Goal: Transaction & Acquisition: Purchase product/service

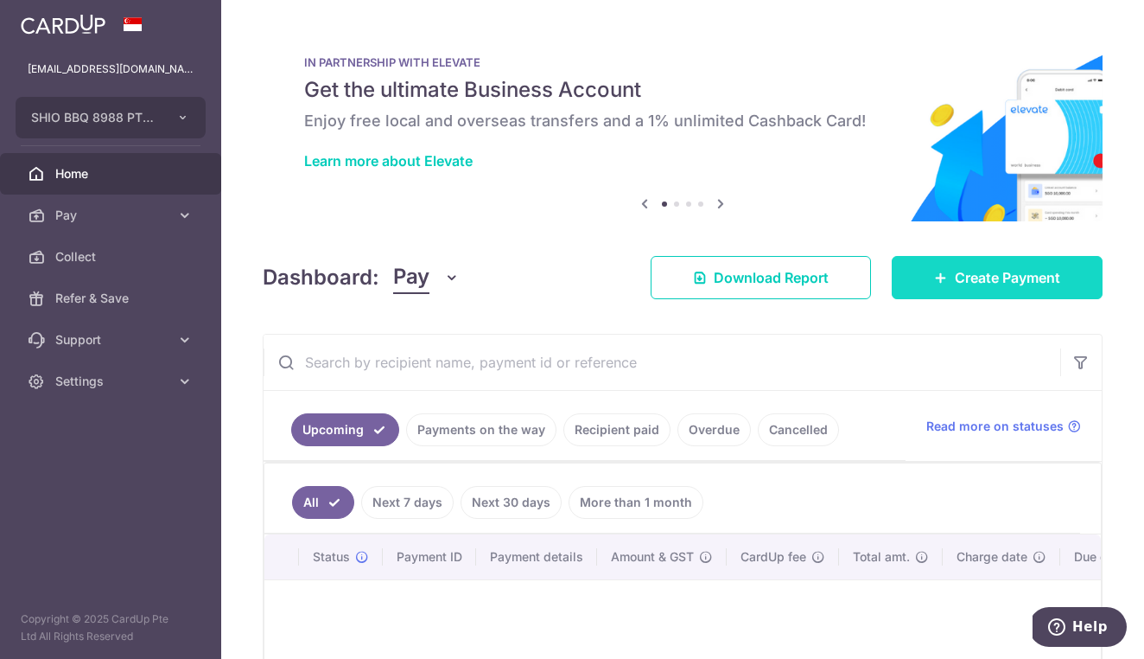
click at [1009, 272] on span "Create Payment" at bounding box center [1007, 277] width 105 height 21
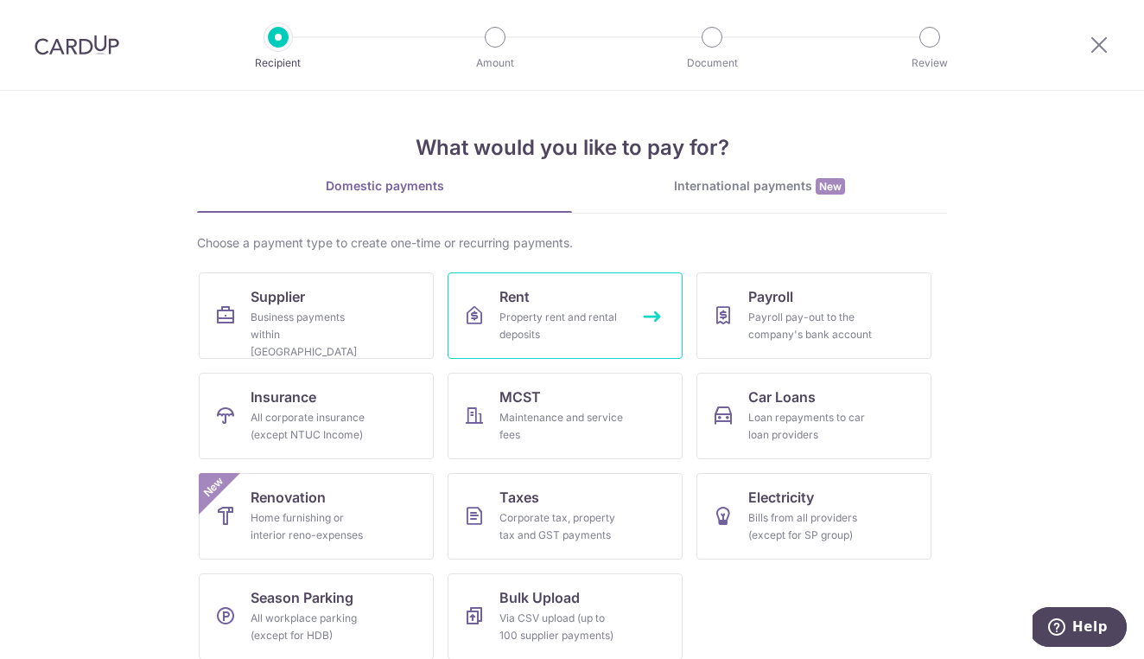
click at [523, 331] on div "Property rent and rental deposits" at bounding box center [562, 326] width 124 height 35
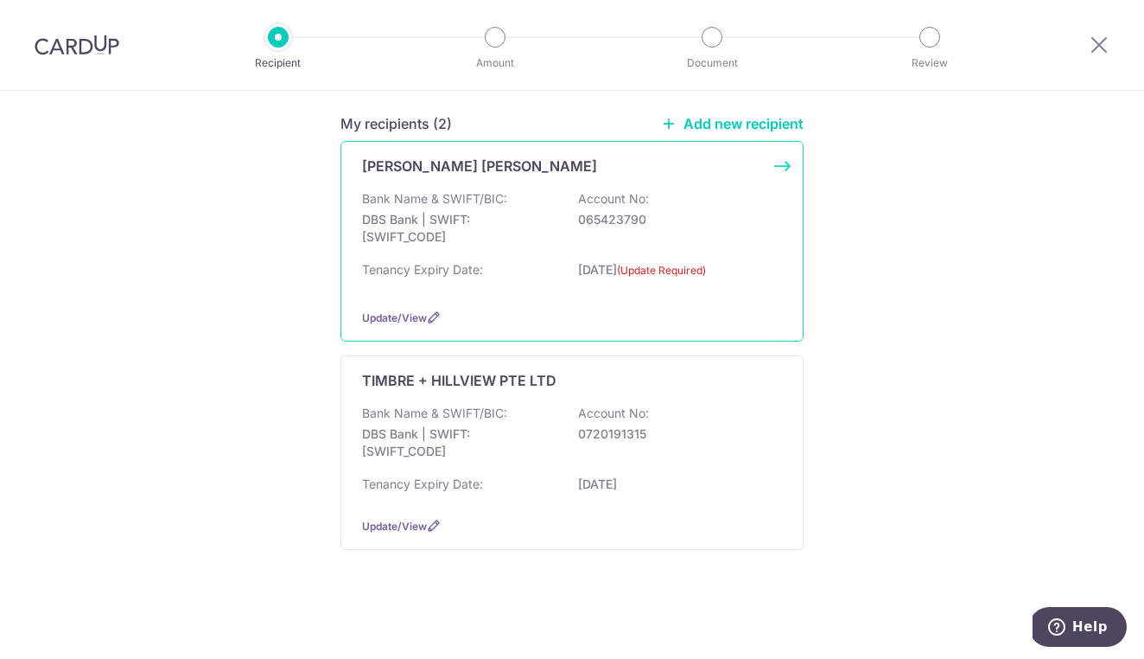
scroll to position [219, 0]
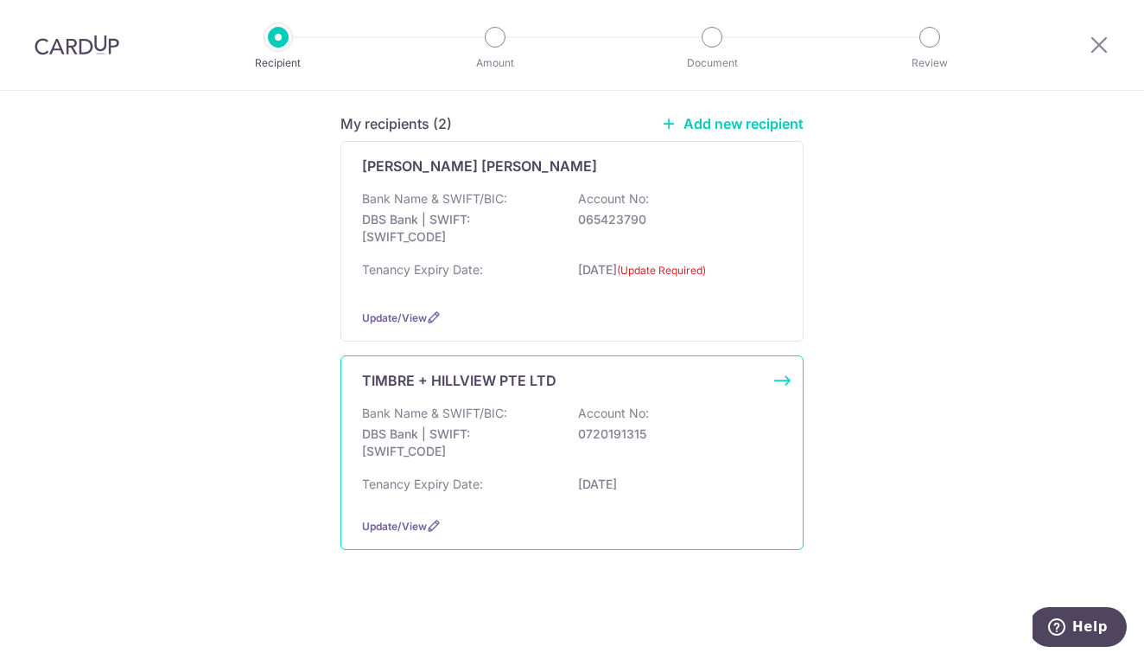
click at [691, 466] on div "Bank Name & SWIFT/BIC: DBS Bank | SWIFT: DBSSSGSGXXX Account No: 0720191315" at bounding box center [572, 436] width 420 height 64
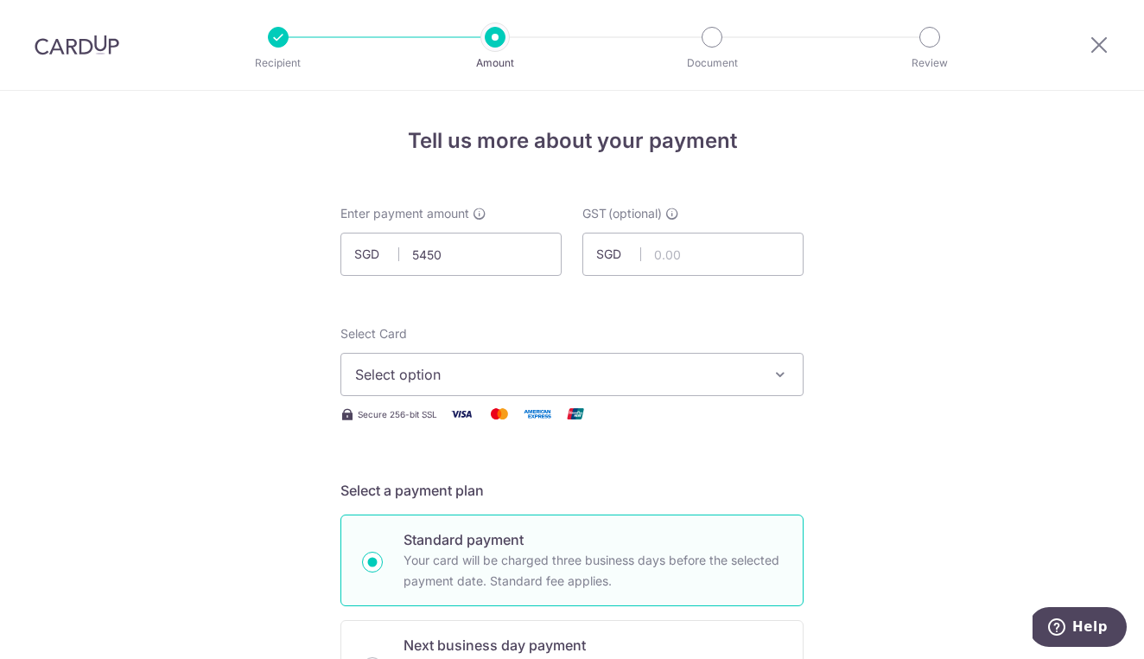
type input "5,450.00"
click at [513, 382] on span "Select option" at bounding box center [556, 374] width 403 height 21
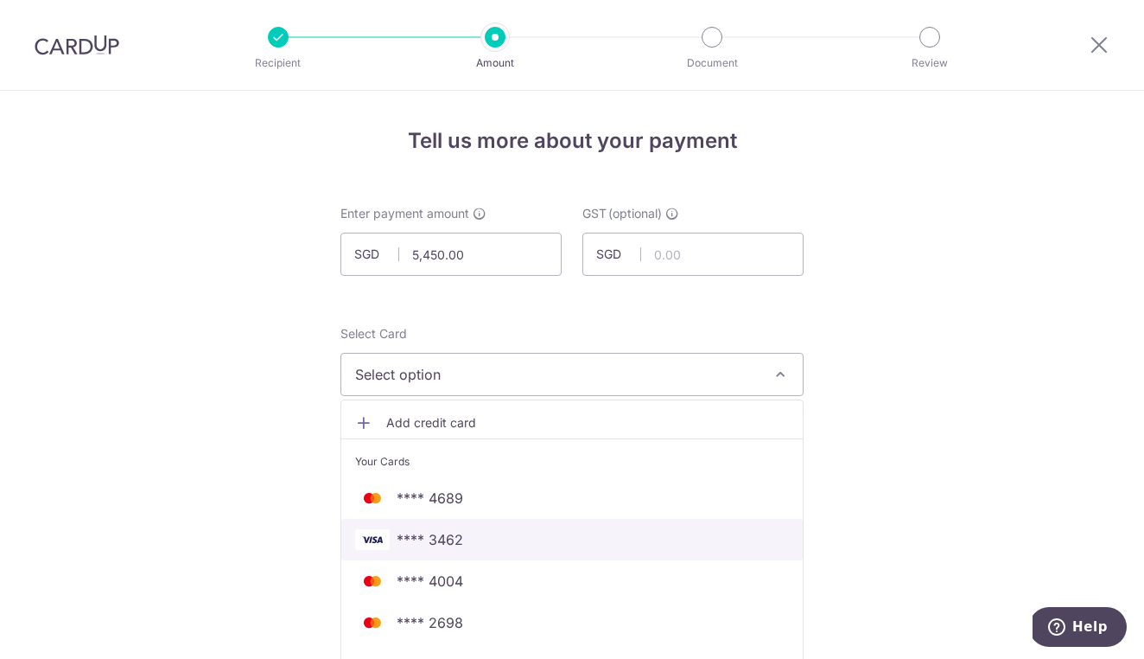
click at [506, 536] on span "**** 3462" at bounding box center [572, 539] width 434 height 21
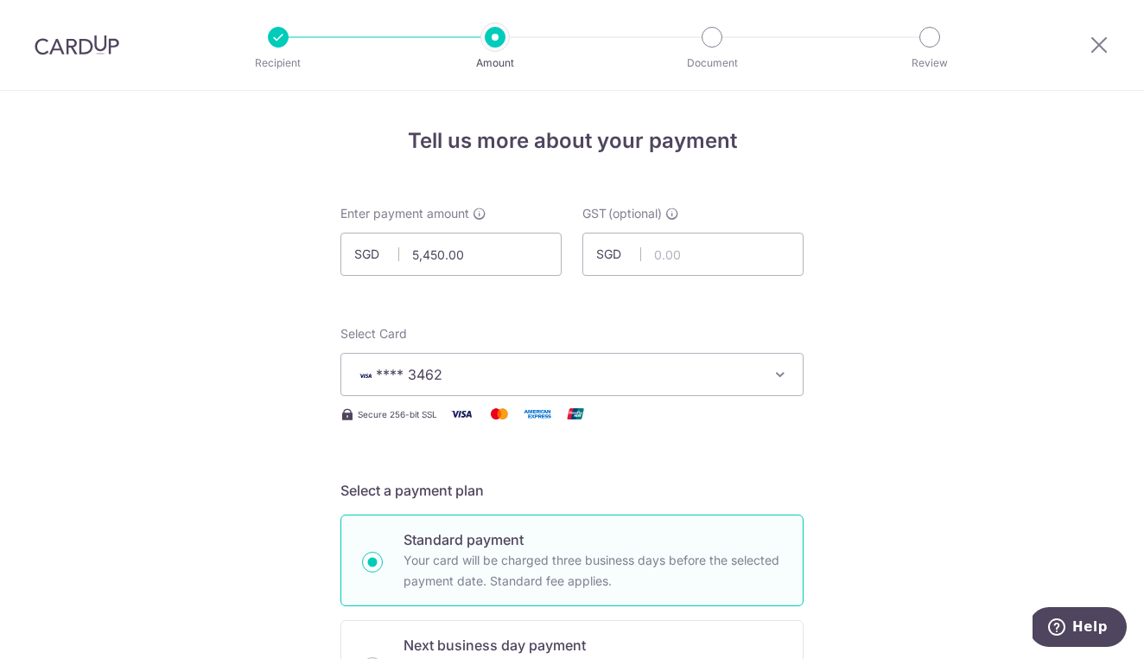
click at [724, 373] on span "**** 3462" at bounding box center [556, 374] width 403 height 21
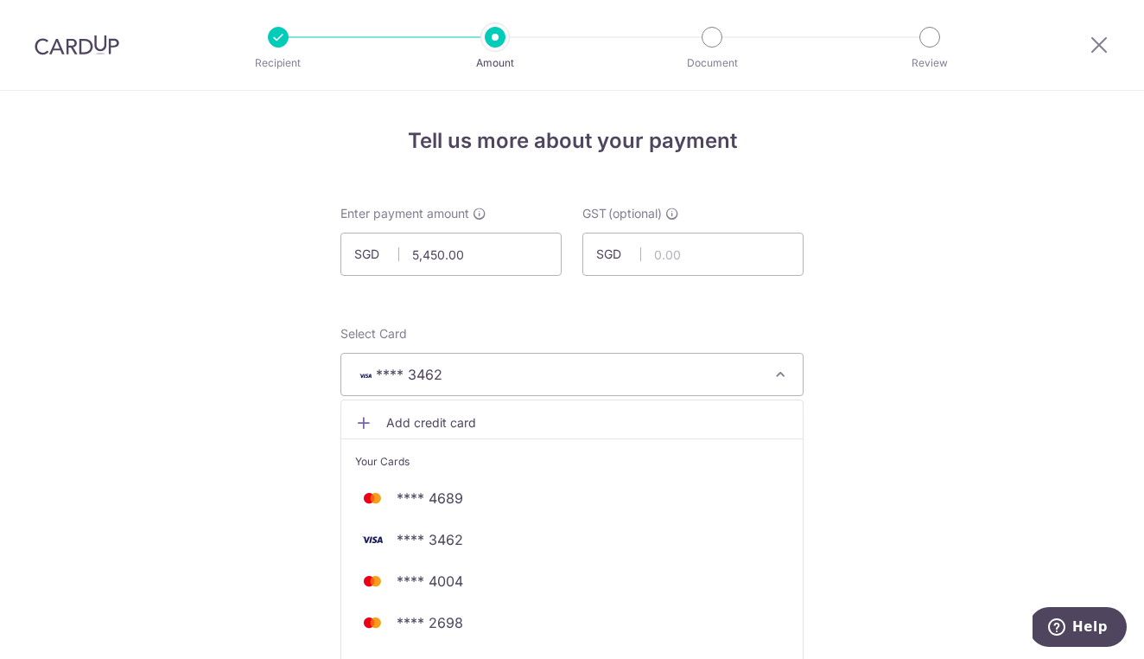
click at [724, 373] on span "**** 3462" at bounding box center [556, 374] width 403 height 21
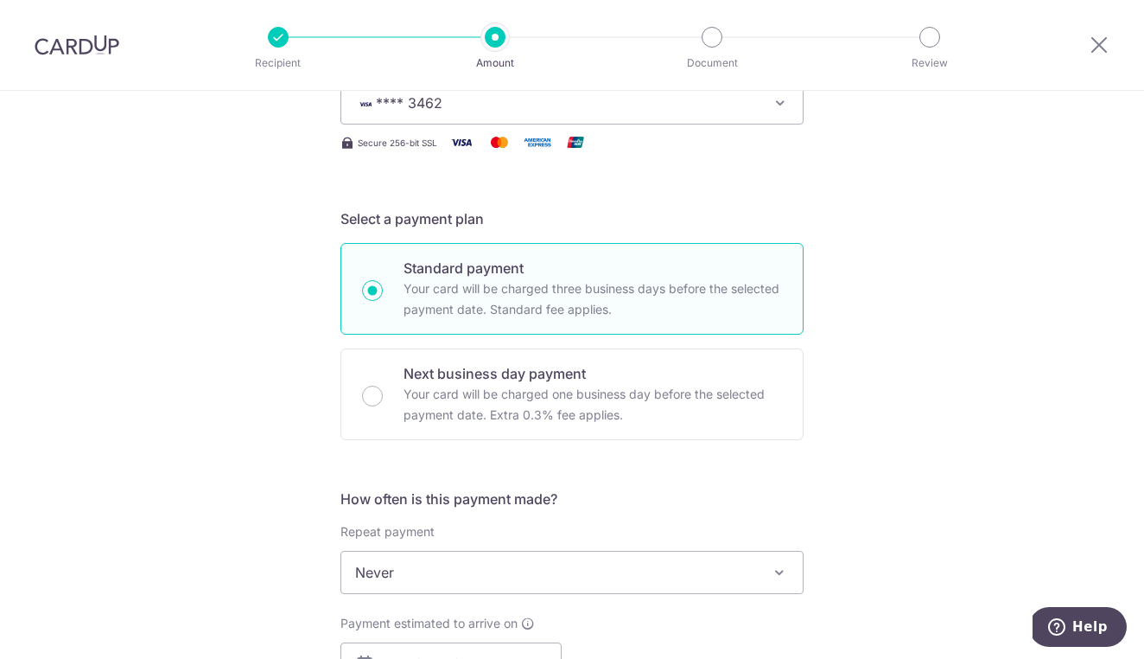
scroll to position [403, 0]
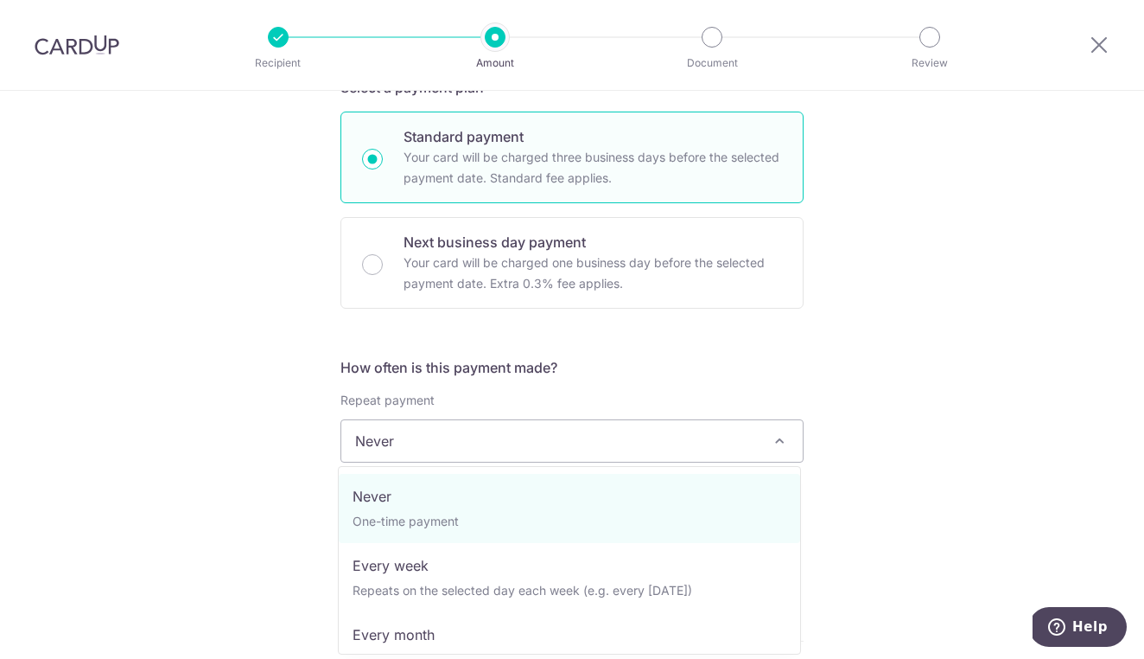
click at [719, 441] on span "Never" at bounding box center [572, 440] width 462 height 41
click at [707, 448] on span "Never" at bounding box center [572, 440] width 462 height 41
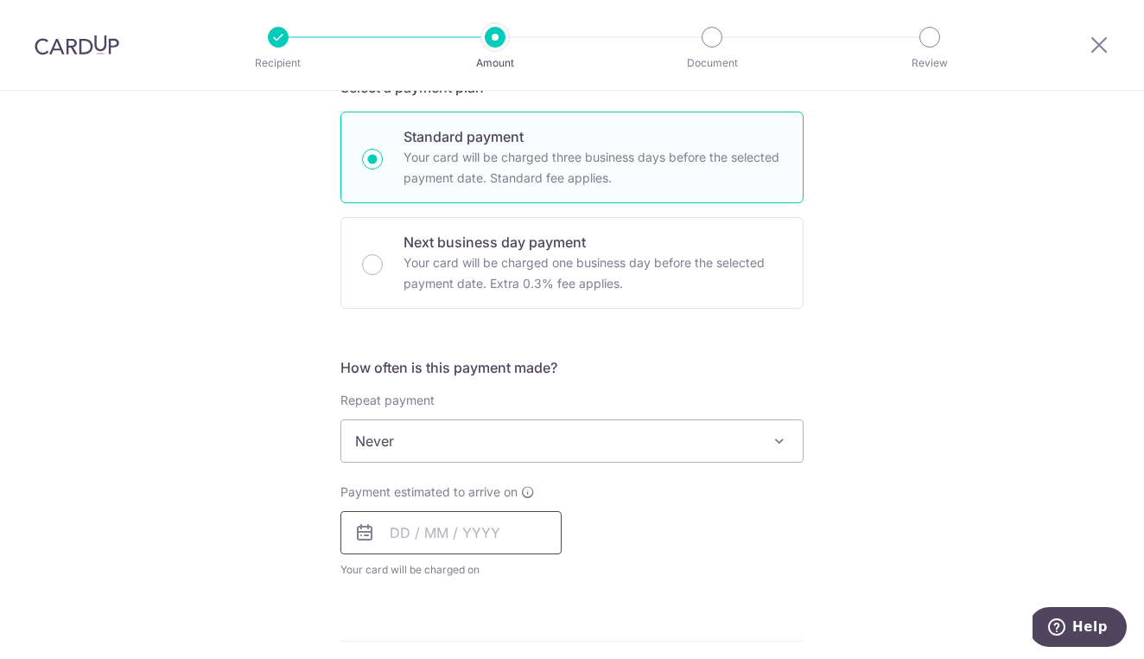
click at [510, 527] on input "text" at bounding box center [451, 532] width 221 height 43
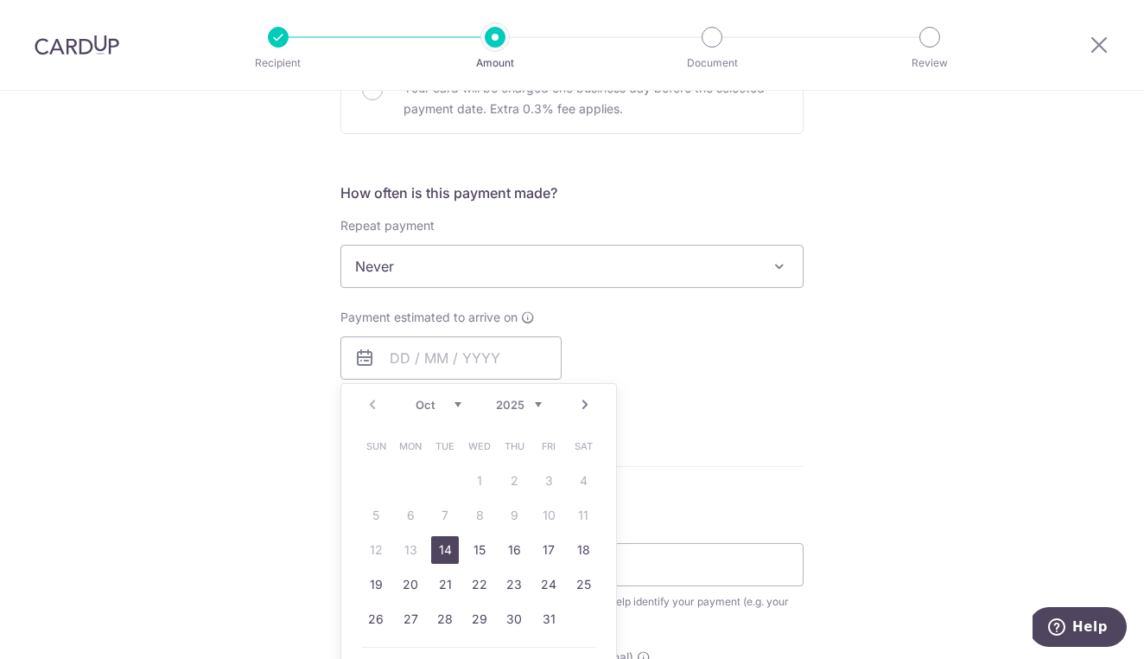
click at [443, 548] on link "14" at bounding box center [445, 550] width 28 height 28
type input "[DATE]"
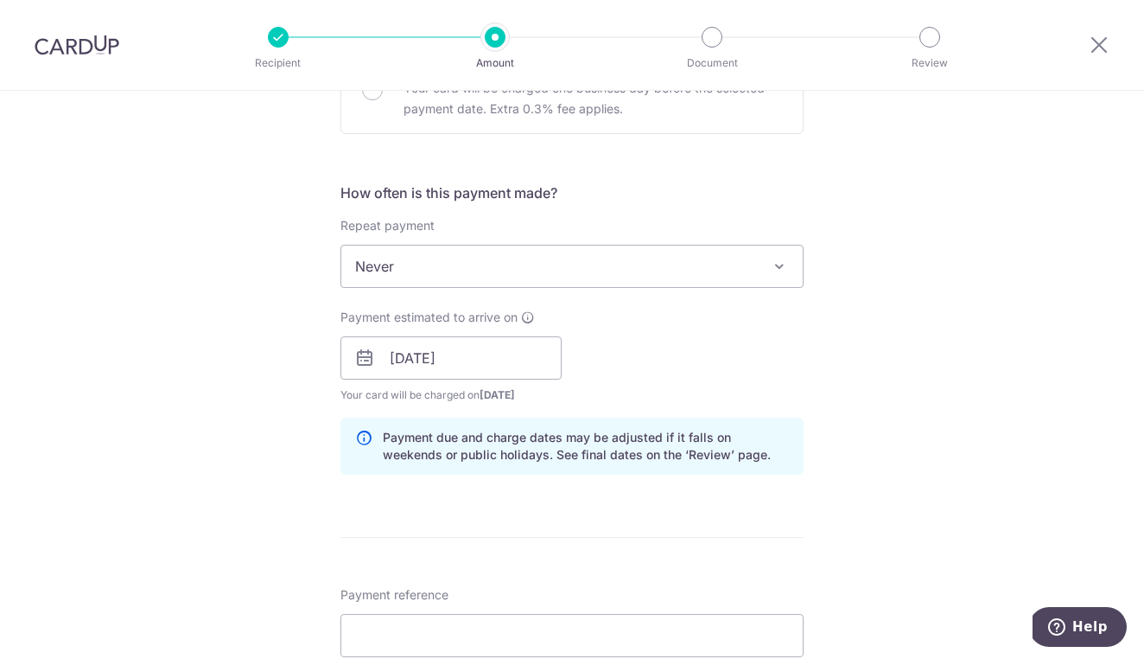
click at [826, 373] on div "Tell us more about your payment Enter payment amount SGD 5,450.00 5450.00 GST (…" at bounding box center [572, 388] width 1144 height 1750
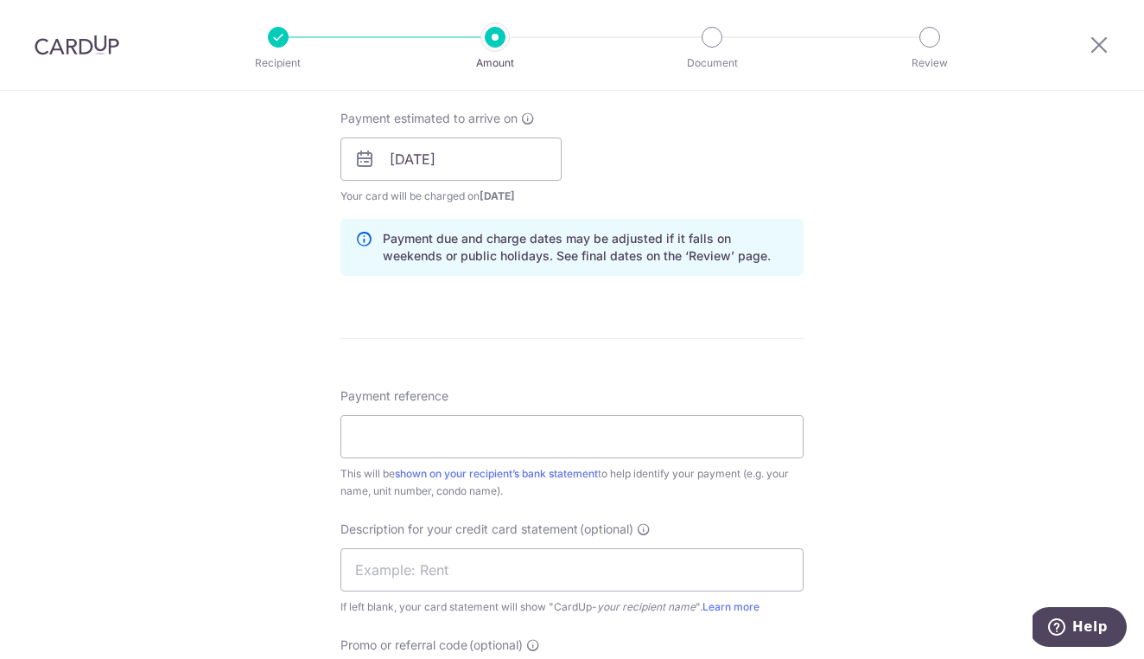
scroll to position [779, 0]
click at [549, 439] on input "Payment reference" at bounding box center [572, 433] width 463 height 43
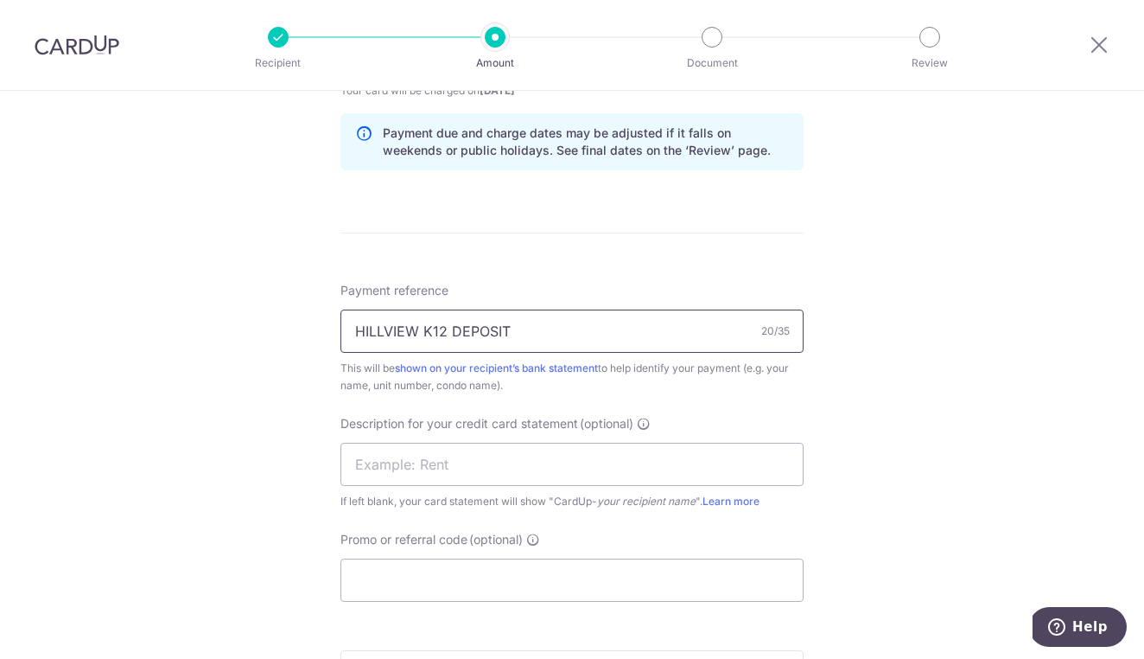
scroll to position [882, 0]
type input "HILLVIEW K12 DEPOSIT"
click at [531, 468] on input "text" at bounding box center [572, 463] width 463 height 43
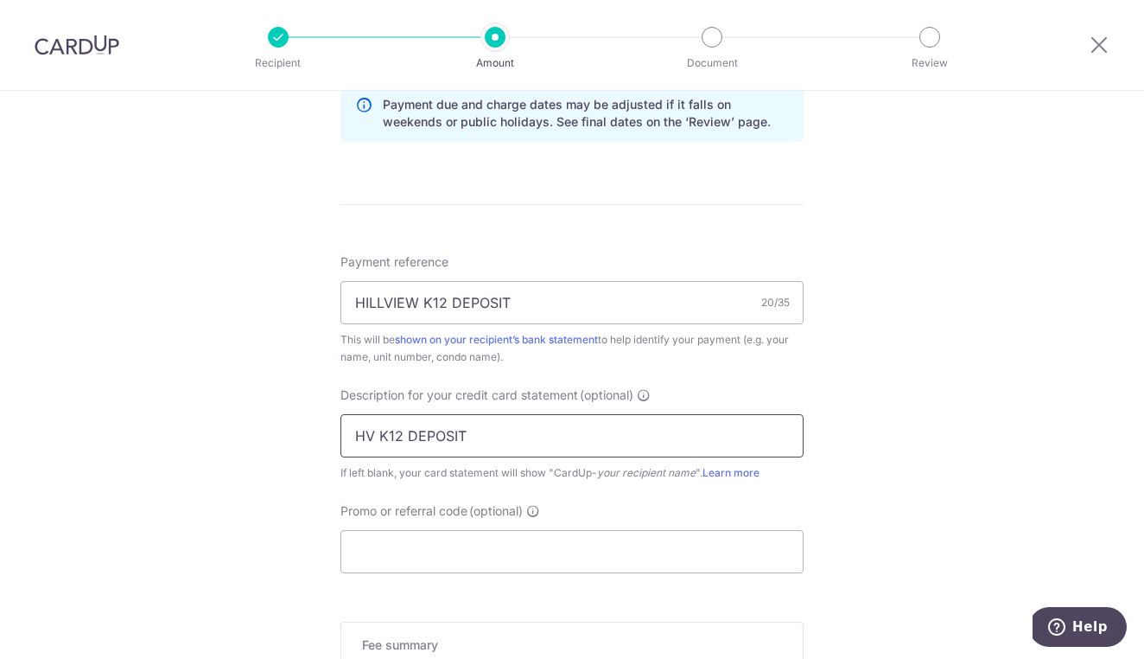
scroll to position [960, 0]
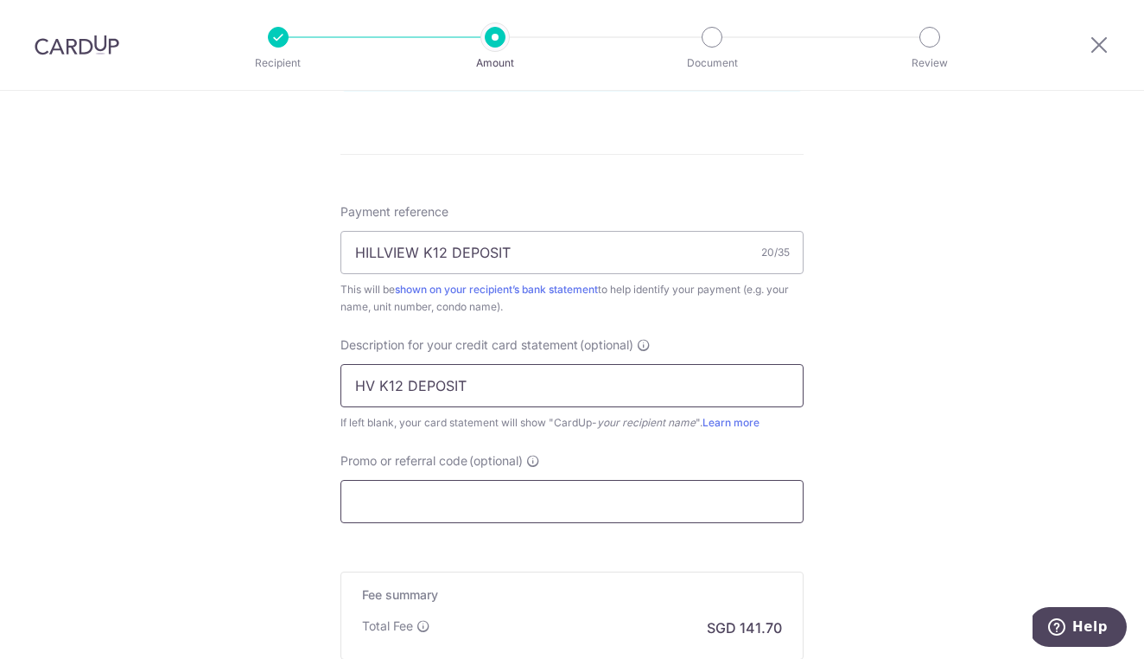
type input "HV K12 DEPOSIT"
click at [500, 503] on input "Promo or referral code (optional)" at bounding box center [572, 501] width 463 height 43
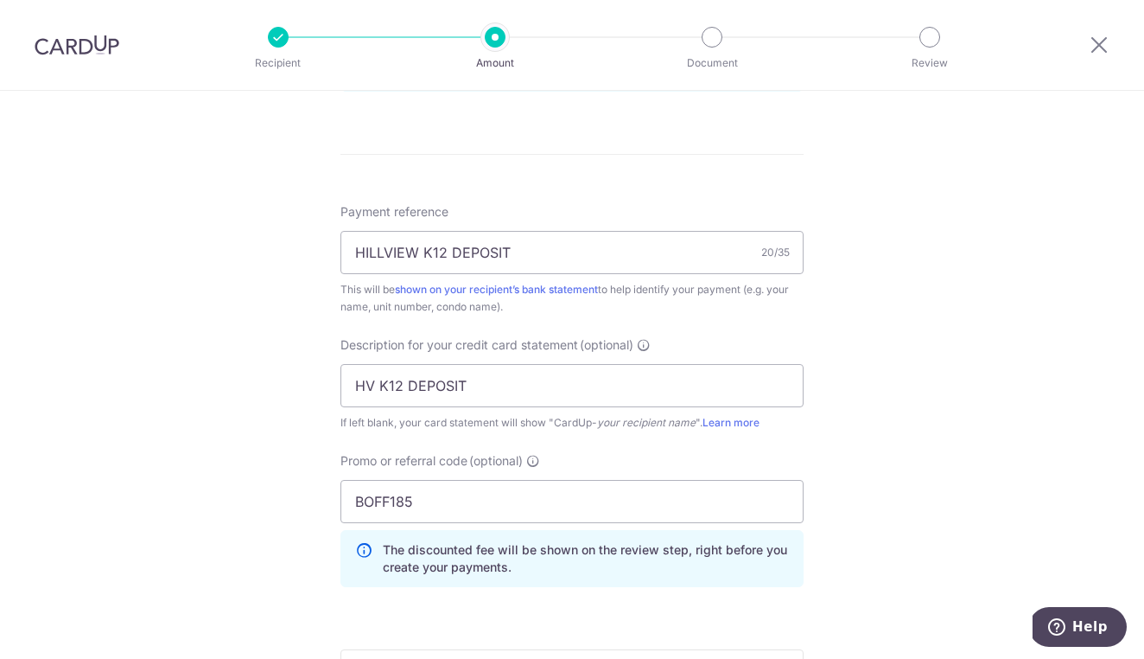
click at [875, 460] on div "Tell us more about your payment Enter payment amount SGD 5,450.00 5450.00 GST (…" at bounding box center [572, 45] width 1144 height 1828
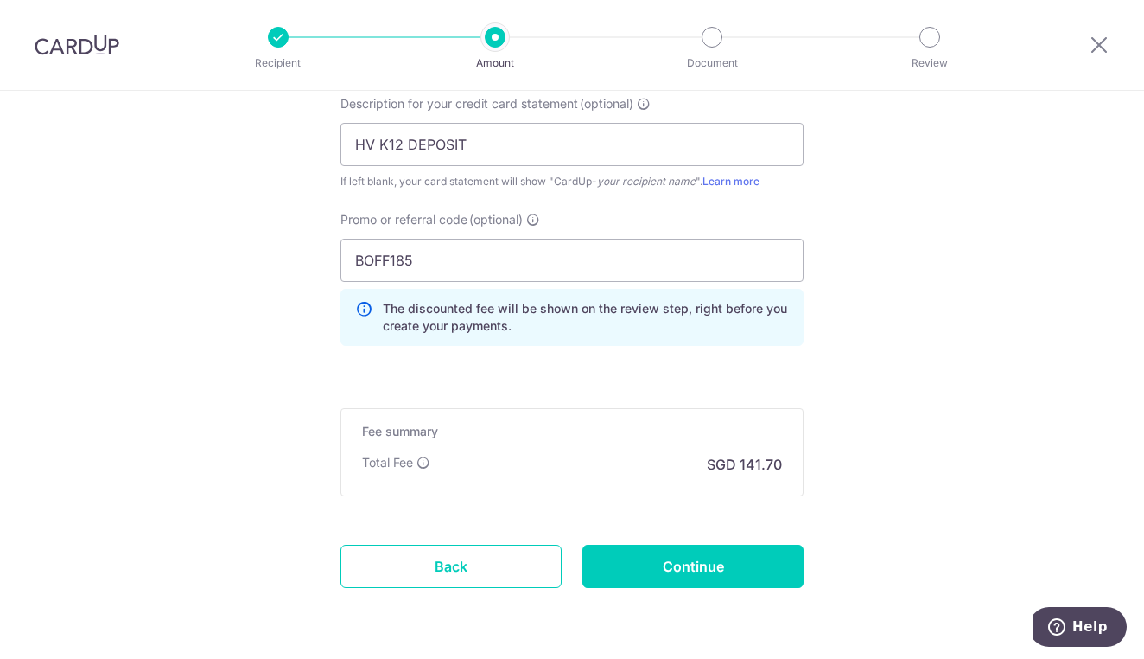
scroll to position [1209, 0]
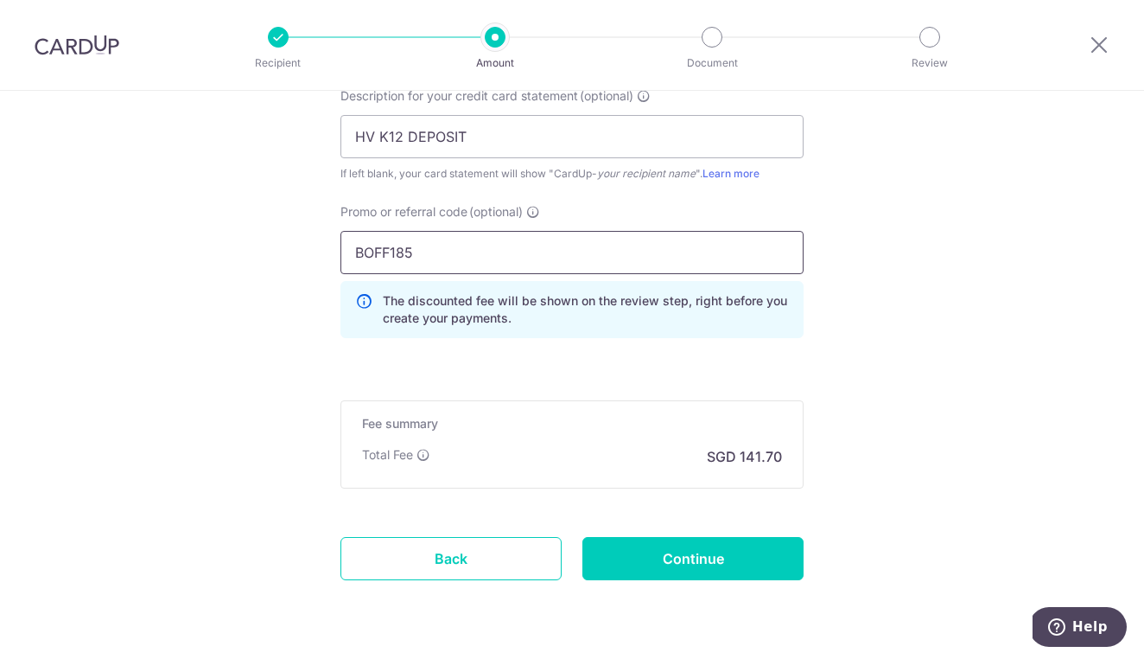
click at [424, 252] on input "BOFF185" at bounding box center [572, 252] width 463 height 43
paste input "SAVERENT179"
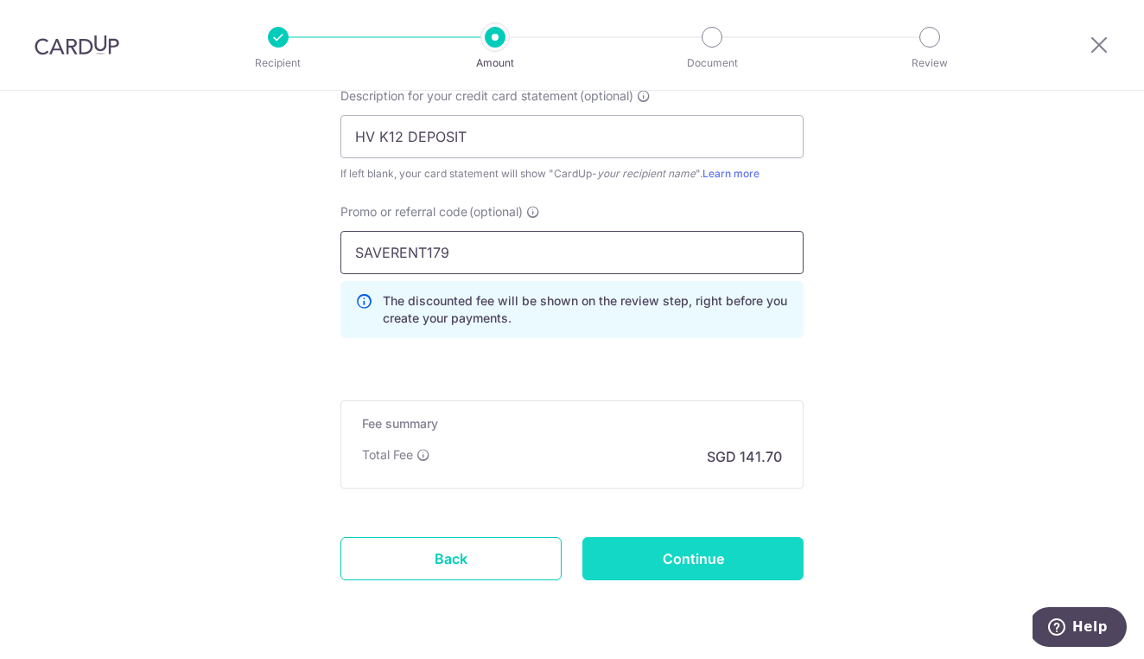
type input "SAVERENT179"
click at [743, 557] on input "Continue" at bounding box center [693, 558] width 221 height 43
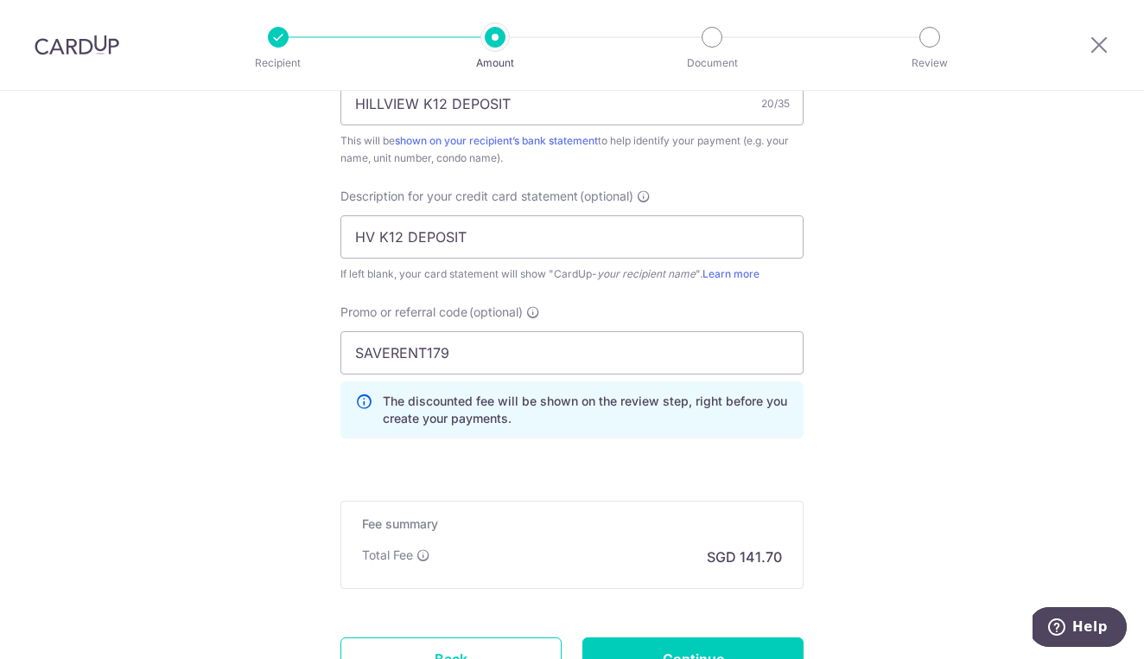
scroll to position [1241, 0]
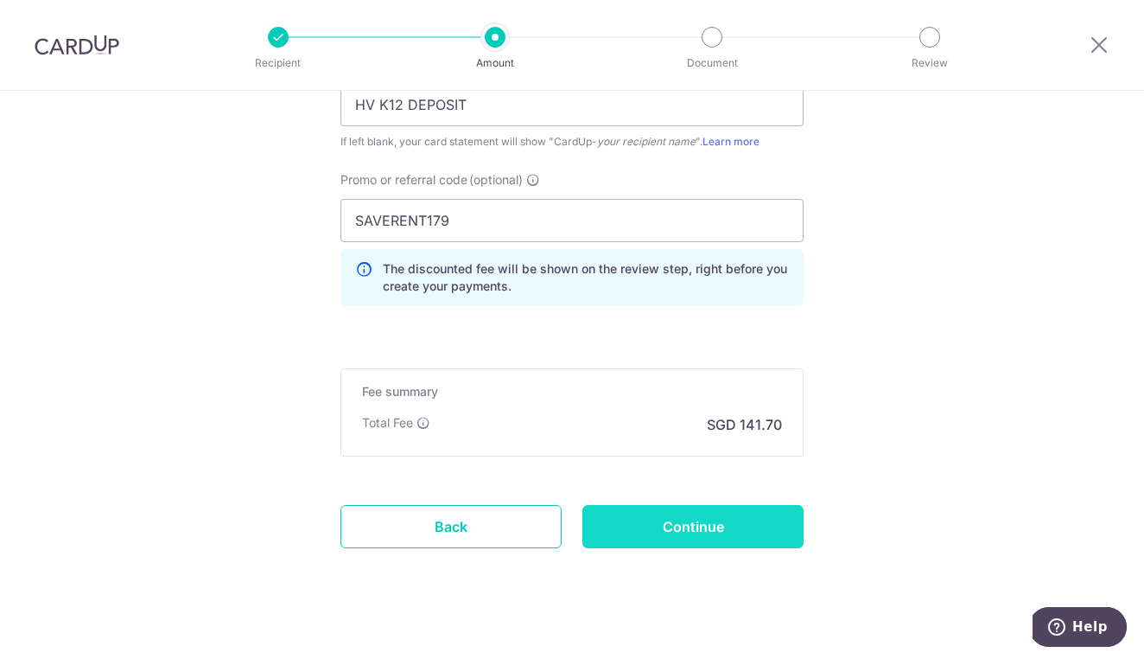
click at [703, 537] on input "Continue" at bounding box center [693, 526] width 221 height 43
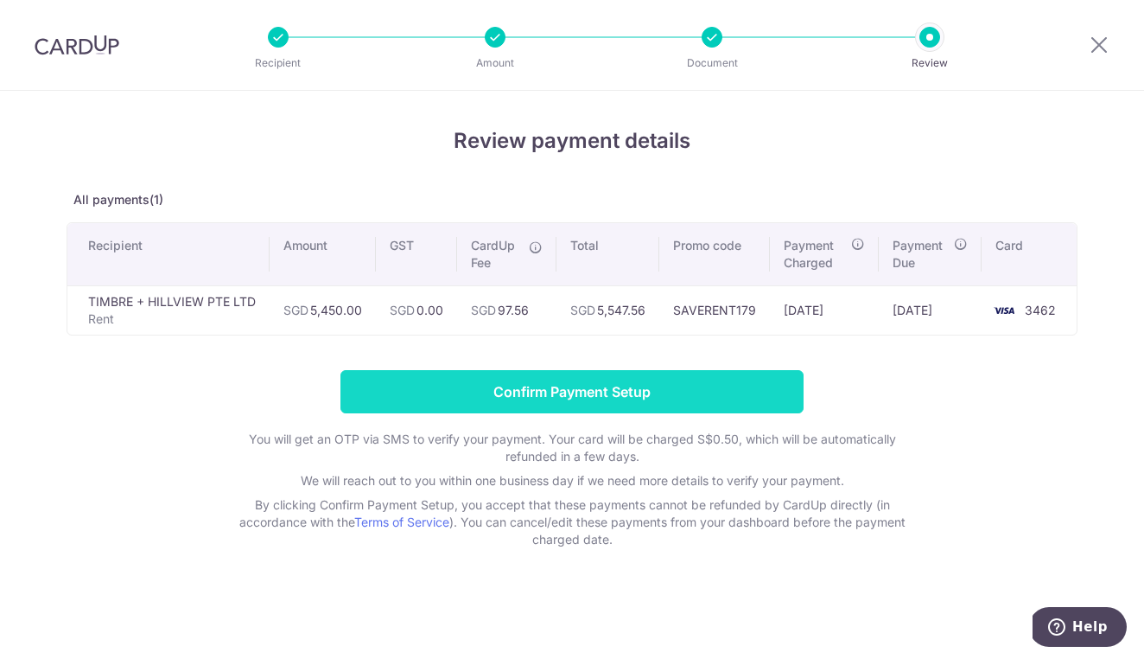
click at [621, 392] on input "Confirm Payment Setup" at bounding box center [572, 391] width 463 height 43
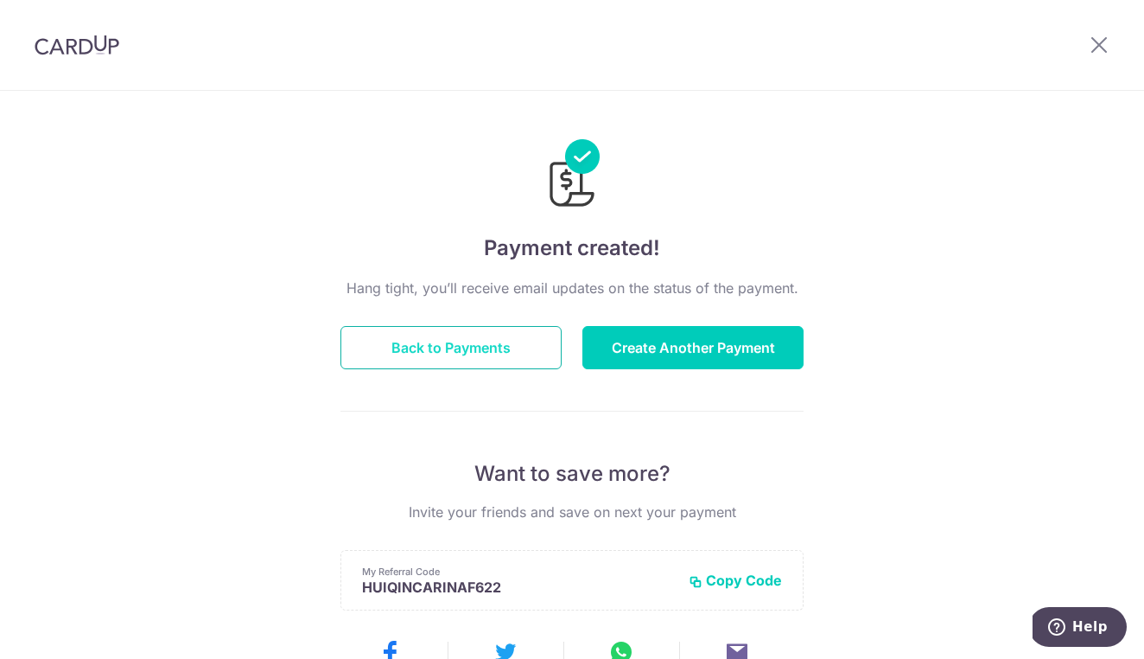
click at [468, 345] on button "Back to Payments" at bounding box center [451, 347] width 221 height 43
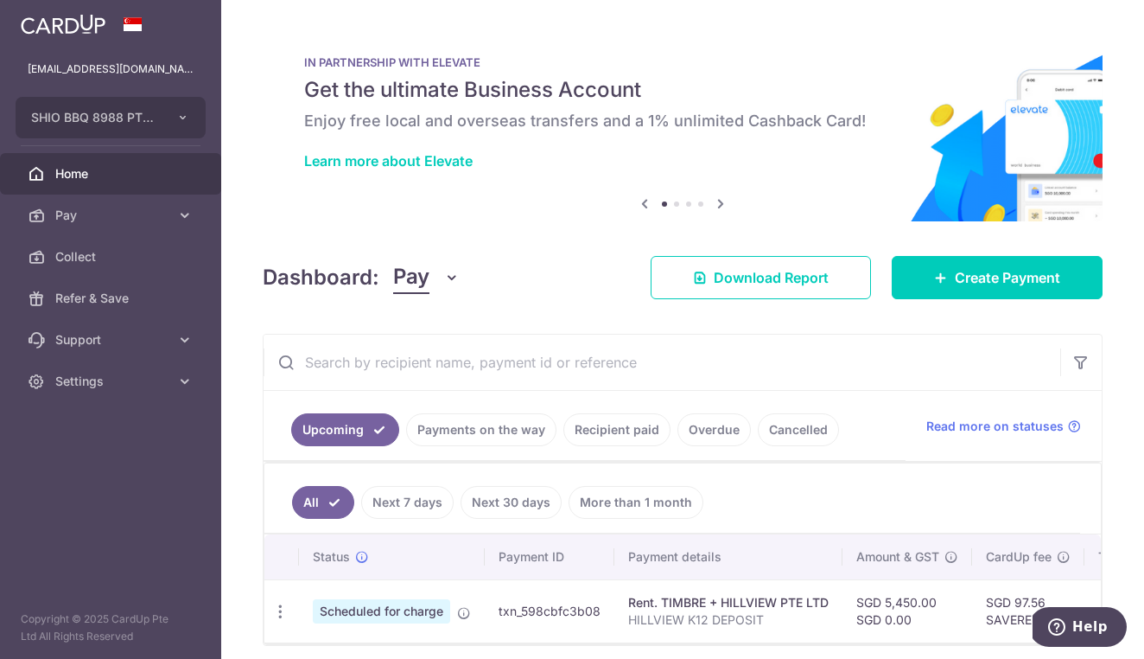
click at [504, 430] on link "Payments on the way" at bounding box center [481, 429] width 150 height 33
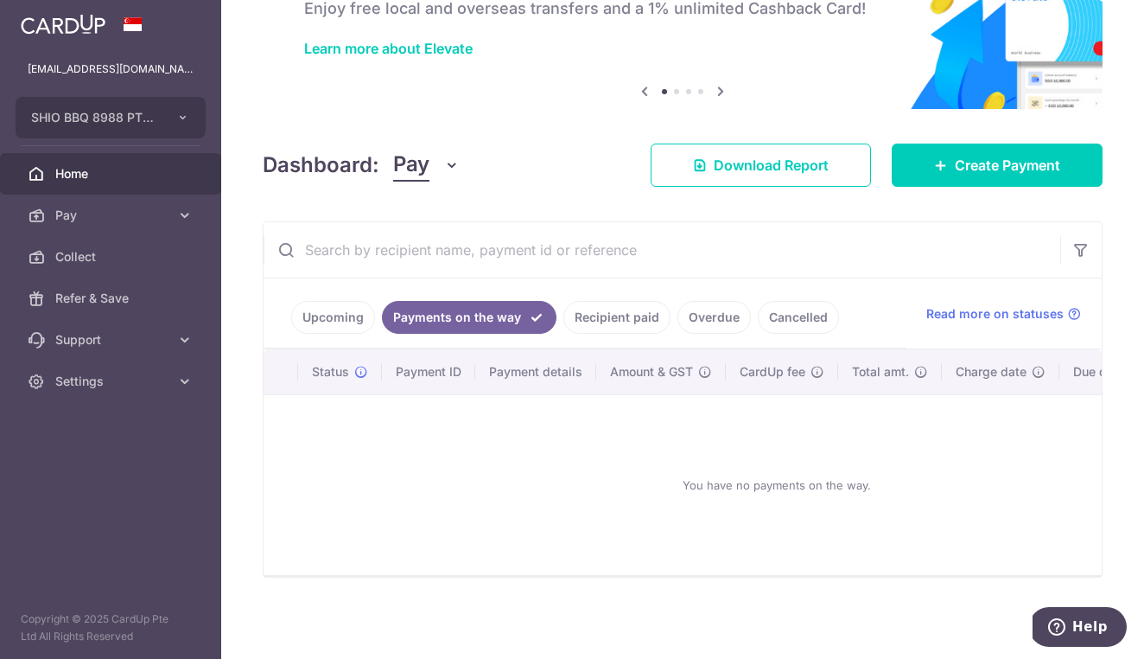
scroll to position [112, 0]
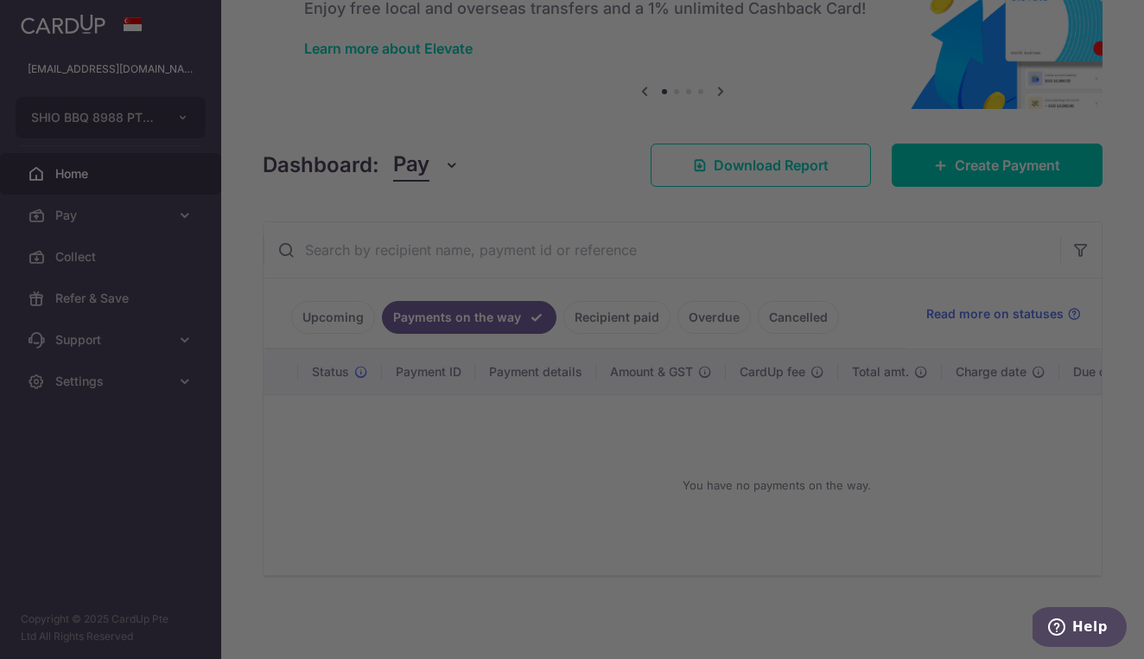
click at [320, 327] on div at bounding box center [578, 333] width 1156 height 666
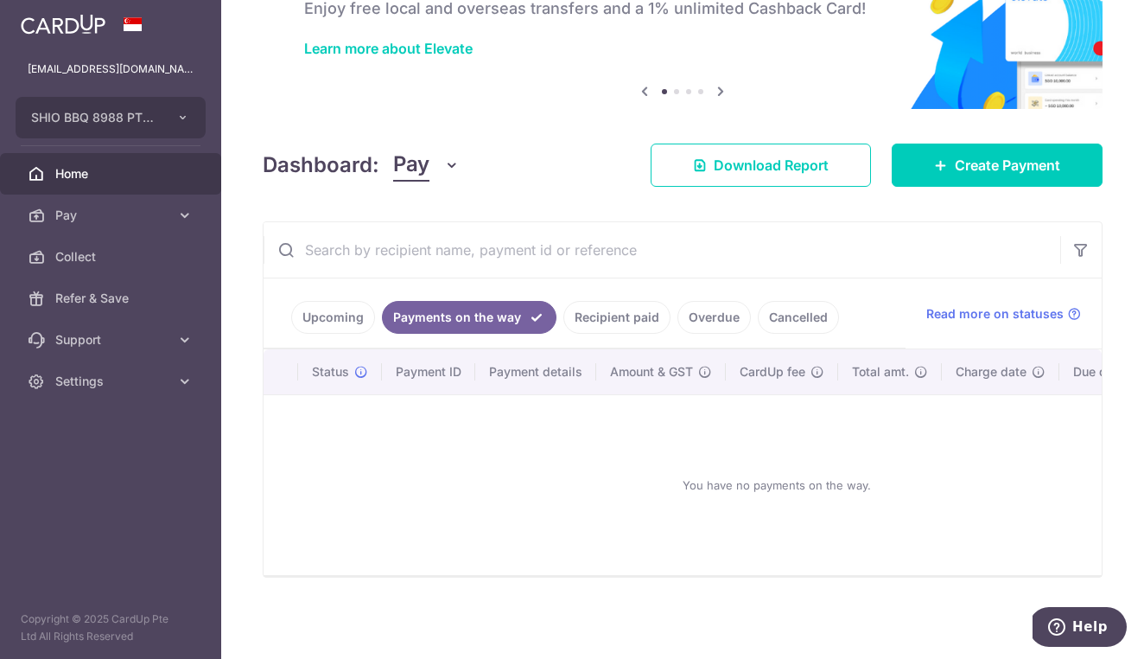
click at [347, 329] on link "Upcoming" at bounding box center [333, 317] width 84 height 33
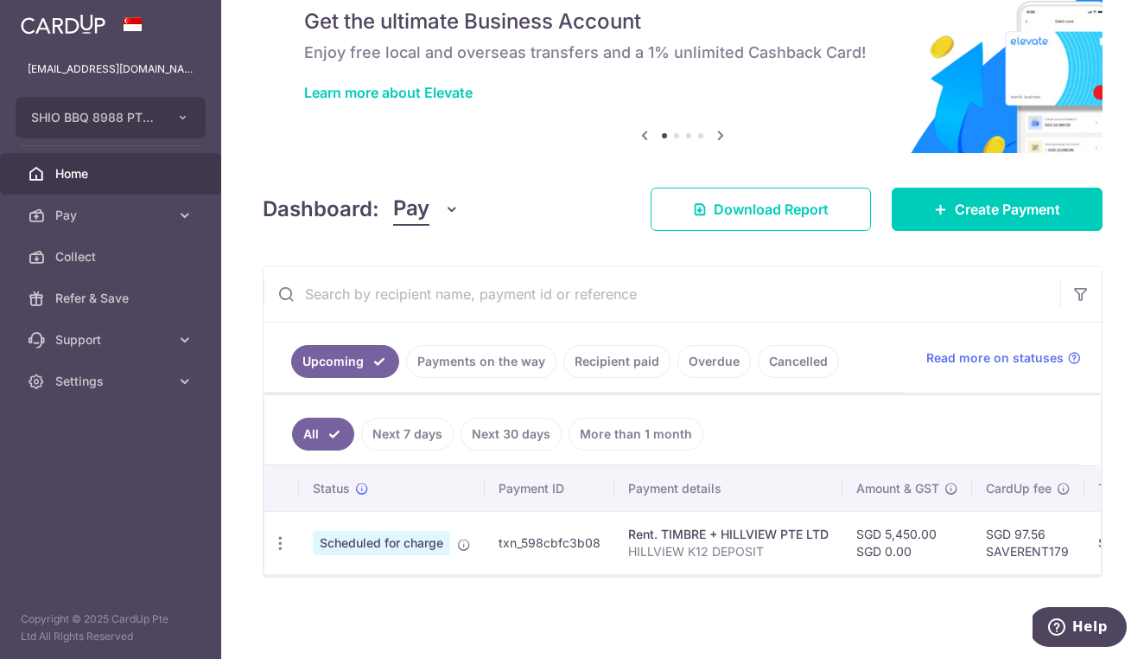
scroll to position [0, 0]
